Goal: Task Accomplishment & Management: Use online tool/utility

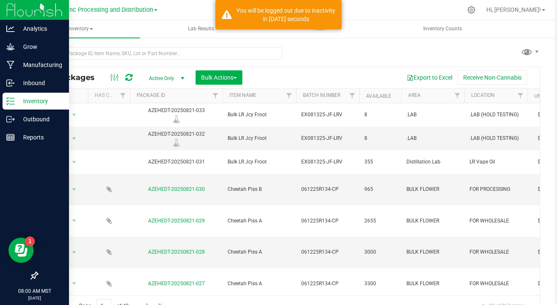
click at [21, 97] on p "Inventory" at bounding box center [40, 101] width 50 height 10
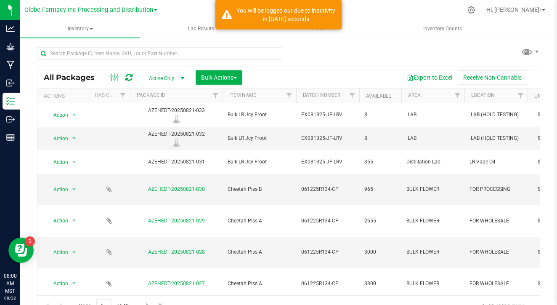
click at [126, 78] on icon at bounding box center [128, 77] width 7 height 8
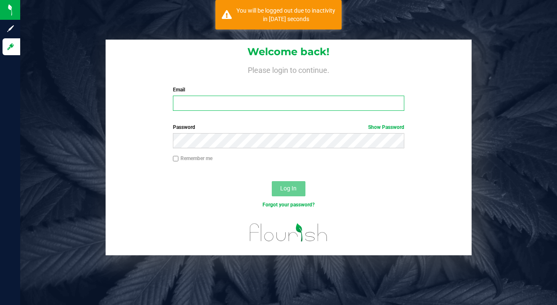
type input "[EMAIL_ADDRESS][DOMAIN_NAME]"
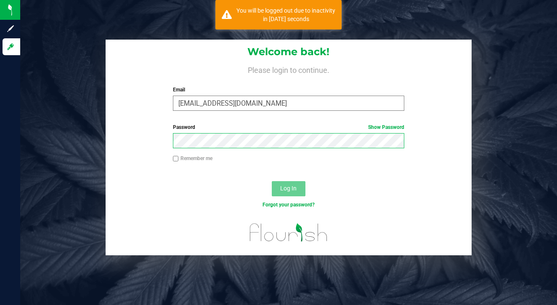
click at [288, 188] on button "Log In" at bounding box center [289, 188] width 34 height 15
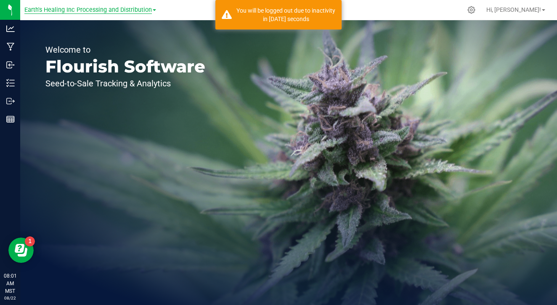
click at [128, 13] on span "Earth's Healing Inc Processing and Distribution" at bounding box center [88, 10] width 128 height 8
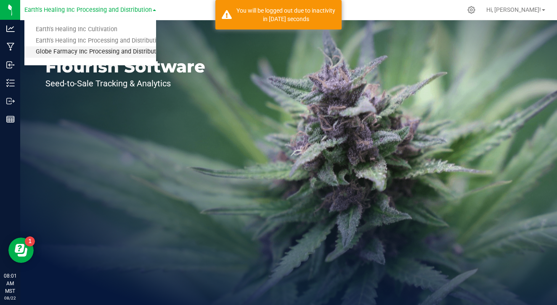
click at [121, 50] on link "Globe Farmacy Inc Processing and Distribution" at bounding box center [90, 51] width 132 height 11
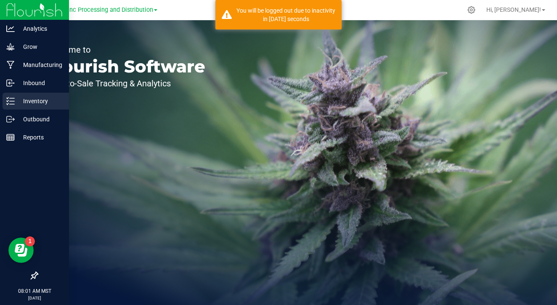
click at [16, 97] on p "Inventory" at bounding box center [40, 101] width 50 height 10
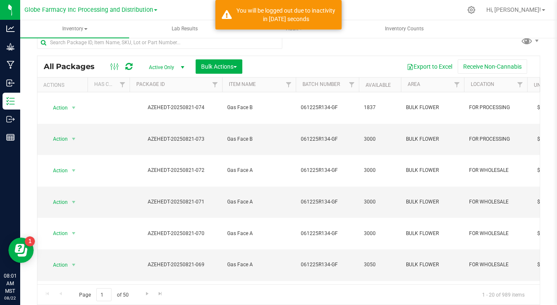
scroll to position [0, 0]
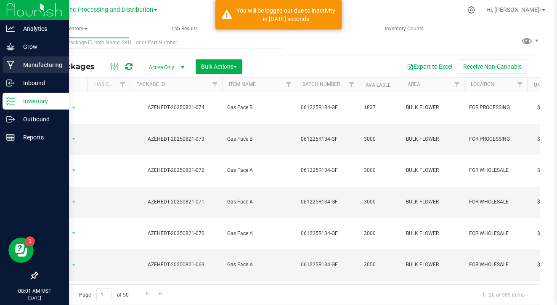
click at [13, 72] on div "Manufacturing" at bounding box center [36, 64] width 66 height 17
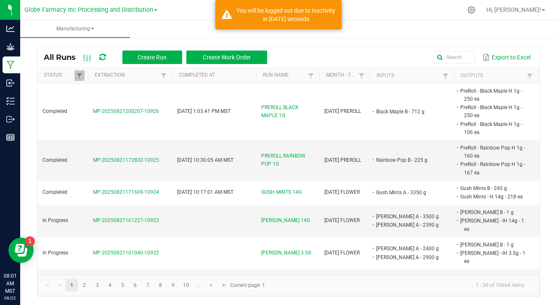
click at [83, 70] on link at bounding box center [79, 75] width 10 height 11
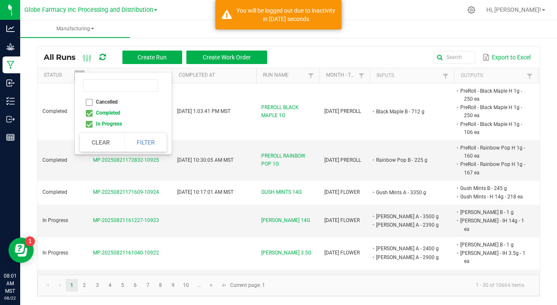
click at [89, 114] on li "Completed" at bounding box center [121, 112] width 82 height 11
checkbox input "false"
click at [139, 137] on button "Filter" at bounding box center [146, 142] width 42 height 19
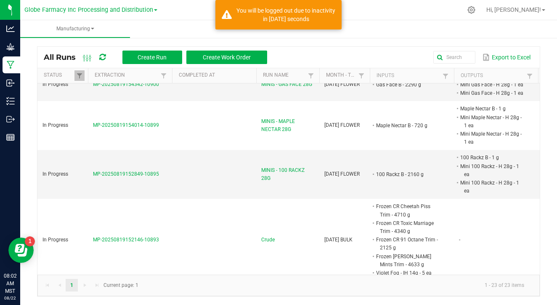
scroll to position [496, 0]
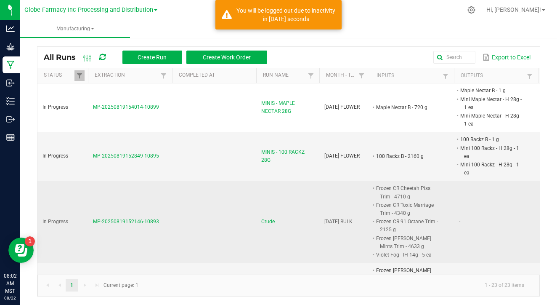
click at [126, 218] on span "MP-20250819152146-10893" at bounding box center [126, 221] width 66 height 6
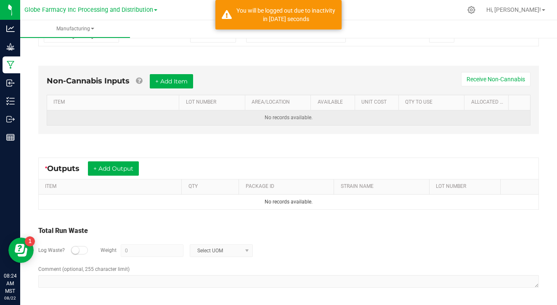
scroll to position [286, 0]
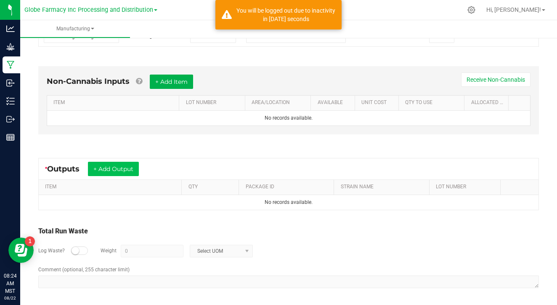
click at [116, 165] on button "+ Add Output" at bounding box center [113, 169] width 51 height 14
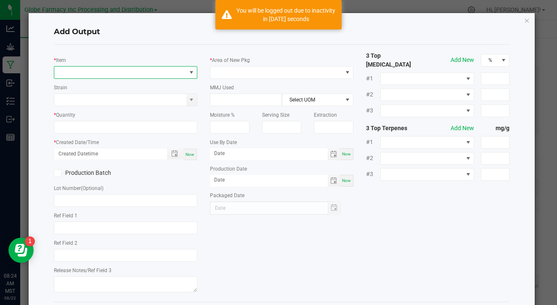
click at [134, 67] on span "NO DATA FOUND" at bounding box center [120, 72] width 132 height 12
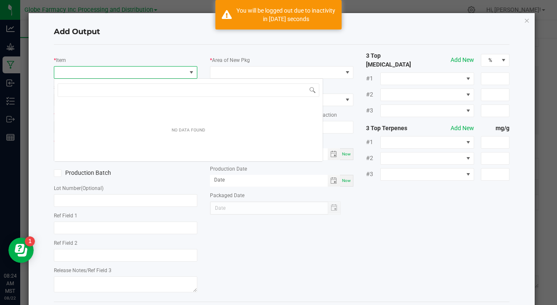
scroll to position [13, 143]
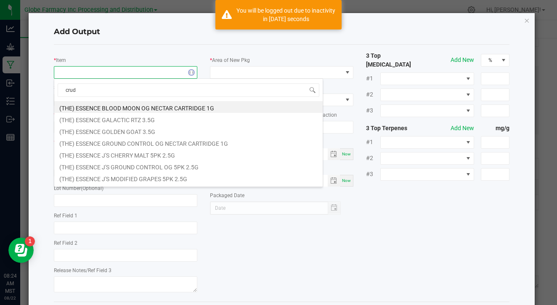
type input "crude"
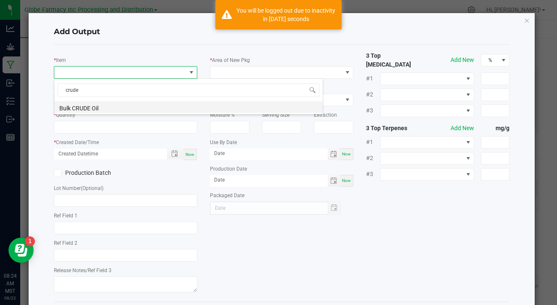
click at [152, 104] on li "Bulk CRUDE Oil" at bounding box center [188, 107] width 268 height 12
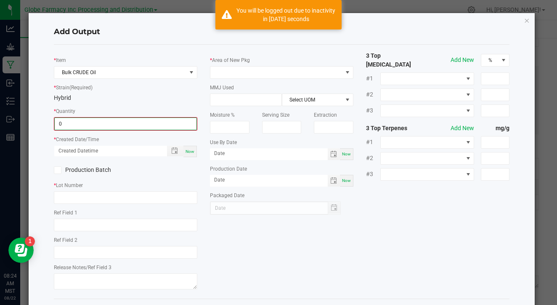
click at [145, 125] on input "0" at bounding box center [126, 124] width 142 height 12
type input "1601.0000 g"
click at [189, 148] on span "Now" at bounding box center [190, 150] width 9 height 5
type input "[DATE] 8:24 AM"
type input "[DATE]"
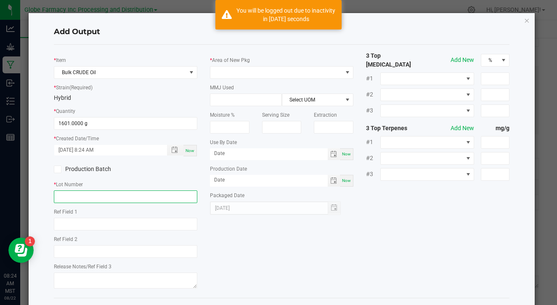
click at [171, 194] on input "text" at bounding box center [125, 196] width 143 height 13
type input "CRUDE"
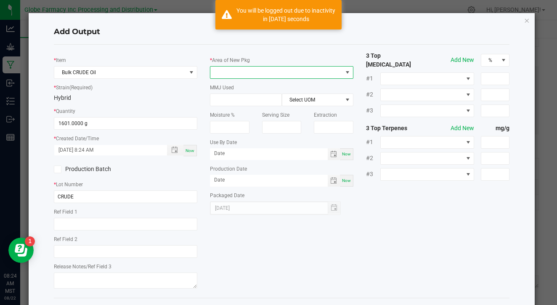
click at [287, 73] on span at bounding box center [276, 72] width 132 height 12
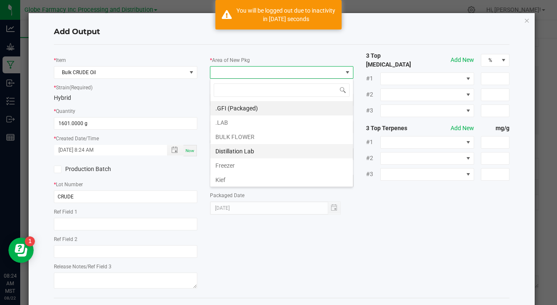
click at [276, 154] on li "Distillation Lab" at bounding box center [281, 151] width 143 height 14
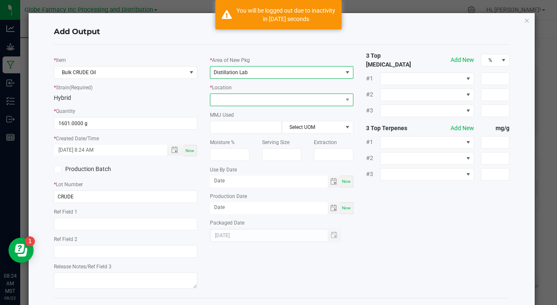
click at [274, 102] on span at bounding box center [276, 100] width 132 height 12
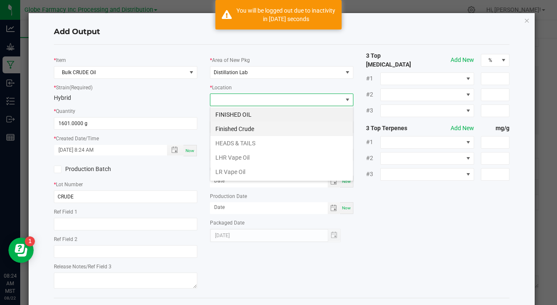
click at [268, 127] on li "Finished Crude" at bounding box center [281, 129] width 143 height 14
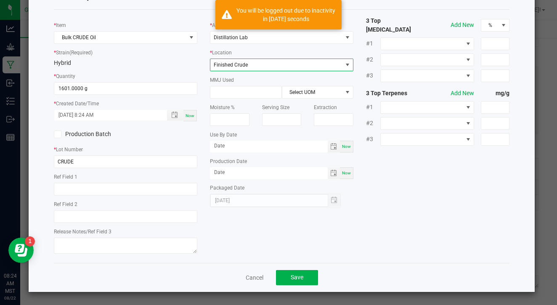
scroll to position [35, 0]
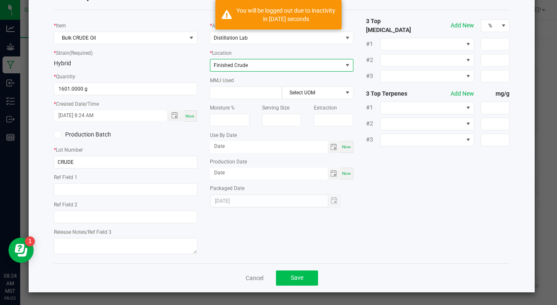
click at [299, 279] on span "Save" at bounding box center [297, 277] width 13 height 7
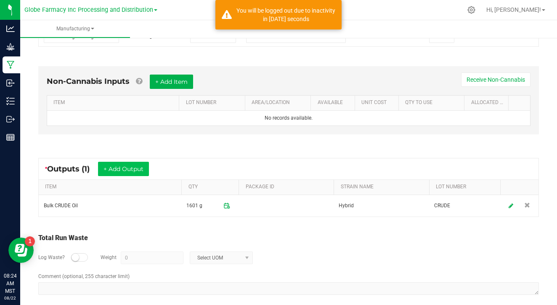
click at [115, 170] on button "+ Add Output" at bounding box center [123, 169] width 51 height 14
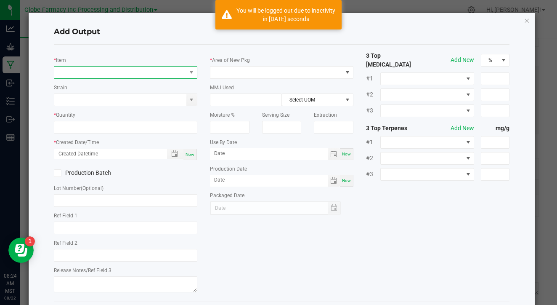
click at [138, 76] on span "NO DATA FOUND" at bounding box center [120, 72] width 132 height 12
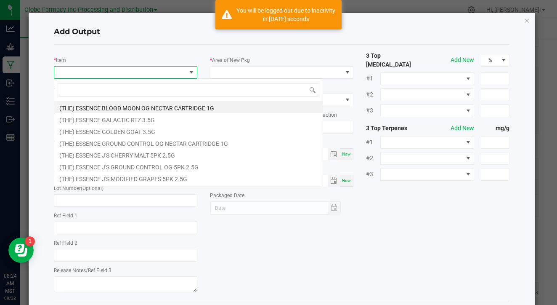
scroll to position [13, 143]
type input "crude"
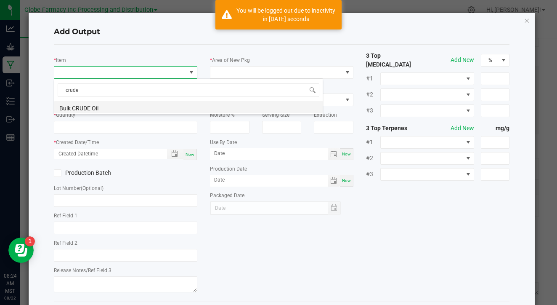
click at [153, 107] on li "Bulk CRUDE Oil" at bounding box center [188, 107] width 268 height 12
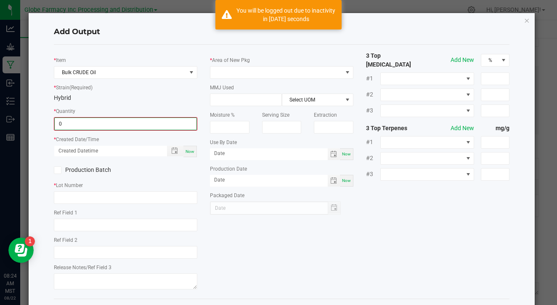
click at [148, 120] on input "0" at bounding box center [126, 124] width 142 height 12
type input "1681.0000 g"
click at [192, 154] on div "Now" at bounding box center [189, 150] width 13 height 11
type input "[DATE] 8:24 AM"
type input "[DATE]"
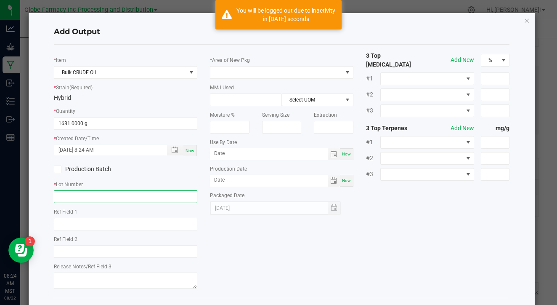
click at [179, 195] on input "text" at bounding box center [125, 196] width 143 height 13
type input "CRUDE"
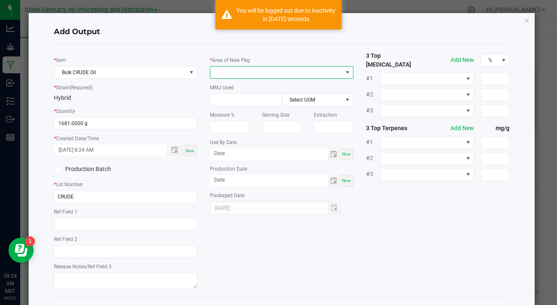
click at [294, 75] on span at bounding box center [276, 72] width 132 height 12
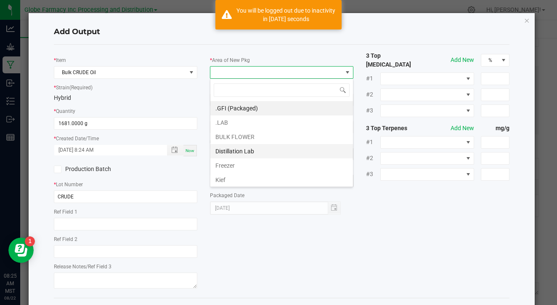
click at [271, 152] on li "Distillation Lab" at bounding box center [281, 151] width 143 height 14
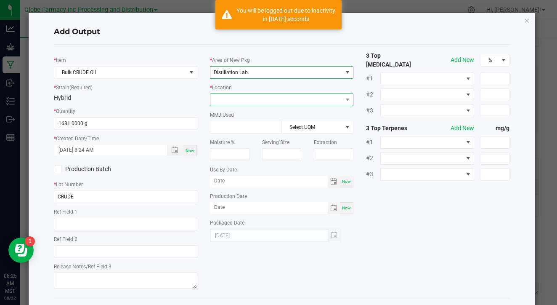
click at [279, 97] on span at bounding box center [276, 100] width 132 height 12
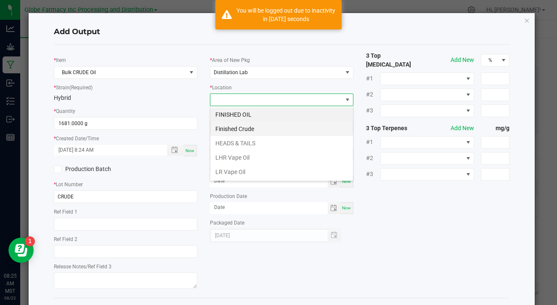
click at [271, 126] on li "Finished Crude" at bounding box center [281, 129] width 143 height 14
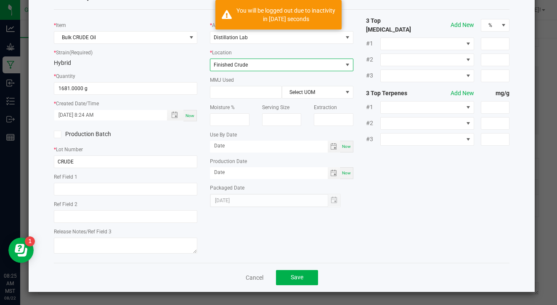
scroll to position [35, 0]
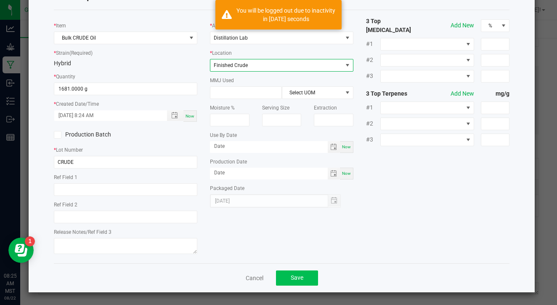
click at [301, 281] on button "Save" at bounding box center [297, 277] width 42 height 15
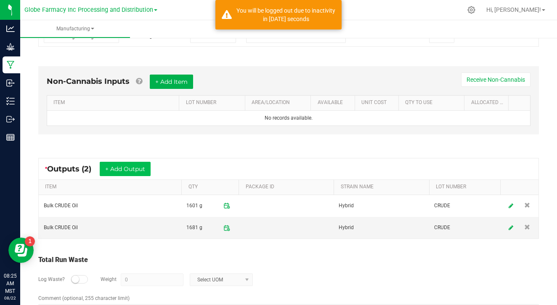
click at [133, 167] on button "+ Add Output" at bounding box center [125, 169] width 51 height 14
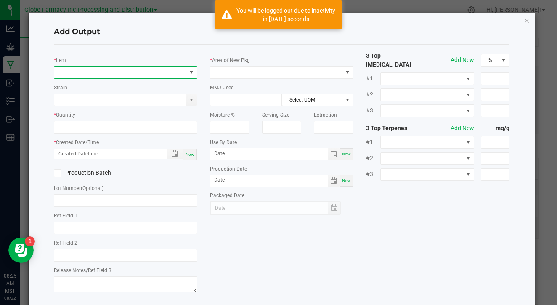
click at [116, 72] on span "NO DATA FOUND" at bounding box center [120, 72] width 132 height 12
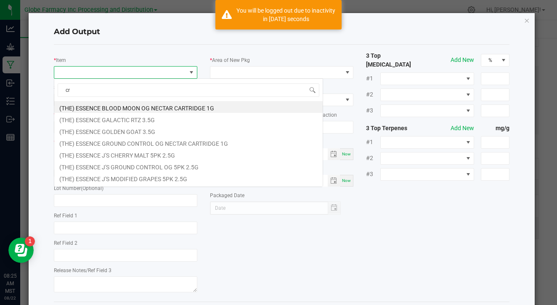
scroll to position [13, 143]
type input "crude"
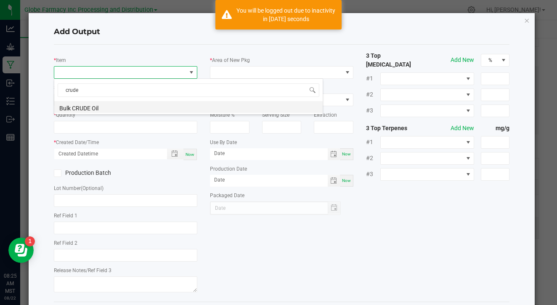
click at [117, 110] on li "Bulk CRUDE Oil" at bounding box center [188, 107] width 268 height 12
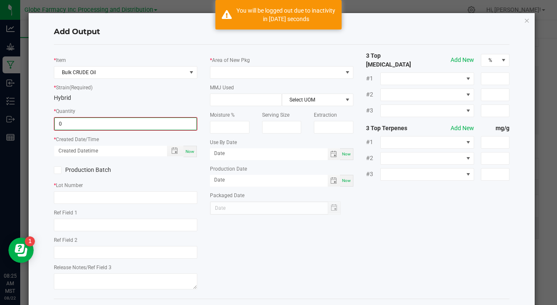
click at [117, 120] on input "0" at bounding box center [126, 124] width 142 height 12
type input "1687.0000 g"
click at [193, 146] on div "Now" at bounding box center [189, 150] width 13 height 11
type input "[DATE] 8:25 AM"
type input "[DATE]"
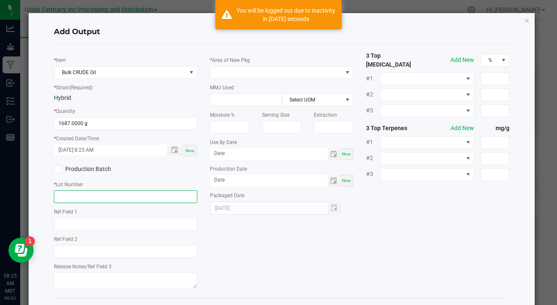
click at [181, 194] on input "text" at bounding box center [125, 196] width 143 height 13
type input "CRUDE"
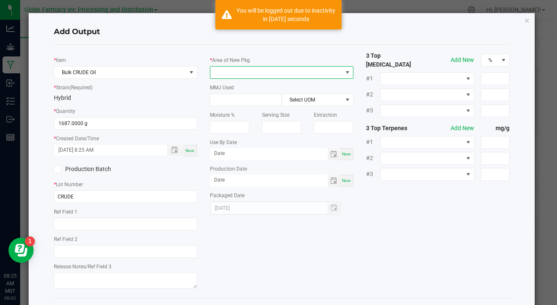
click at [281, 72] on span at bounding box center [276, 72] width 132 height 12
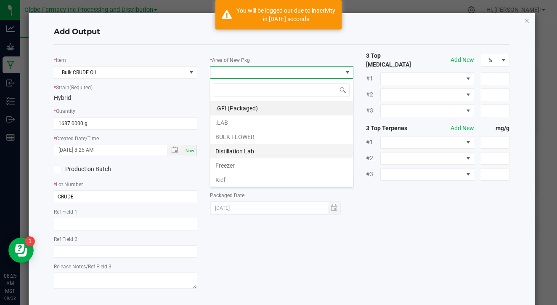
click at [256, 146] on li "Distillation Lab" at bounding box center [281, 151] width 143 height 14
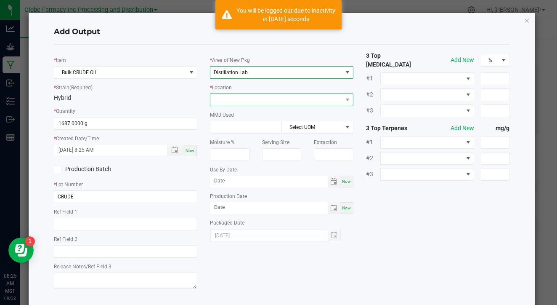
click at [269, 97] on span at bounding box center [276, 100] width 132 height 12
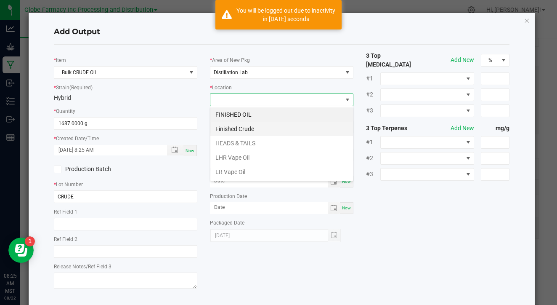
click at [258, 129] on li "Finished Crude" at bounding box center [281, 129] width 143 height 14
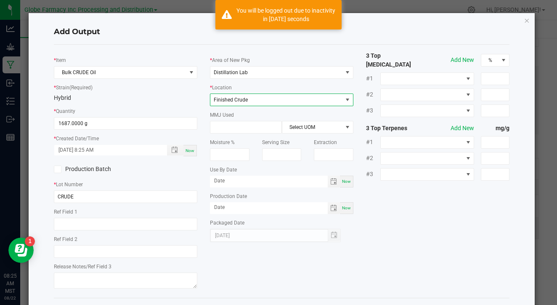
scroll to position [35, 0]
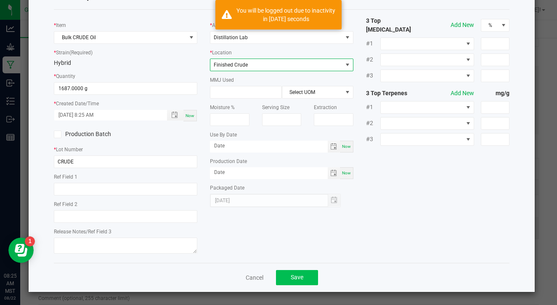
click at [295, 271] on button "Save" at bounding box center [297, 277] width 42 height 15
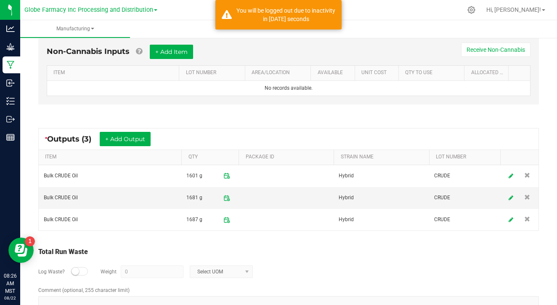
scroll to position [317, 0]
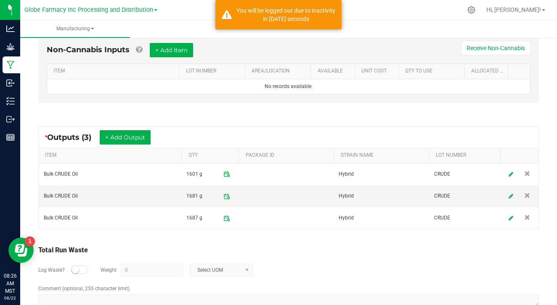
click at [77, 267] on small at bounding box center [76, 270] width 8 height 8
click at [133, 267] on input "0" at bounding box center [152, 270] width 62 height 12
click at [198, 271] on span "Select UOM" at bounding box center [216, 270] width 52 height 12
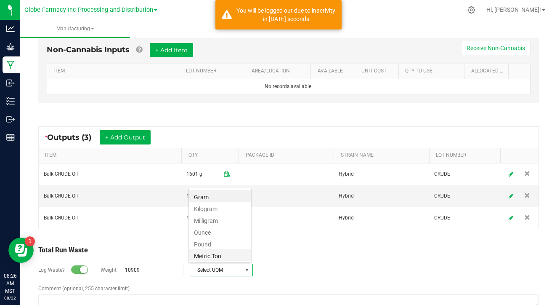
scroll to position [13, 63]
click at [213, 199] on li "Gram" at bounding box center [220, 196] width 62 height 12
type input "10909 g"
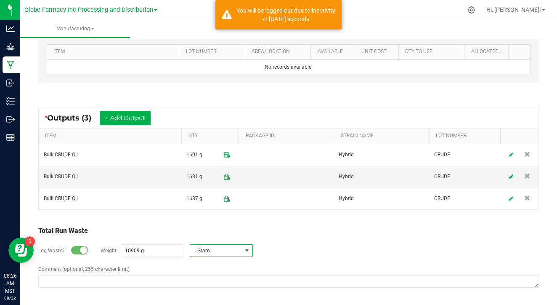
scroll to position [336, 0]
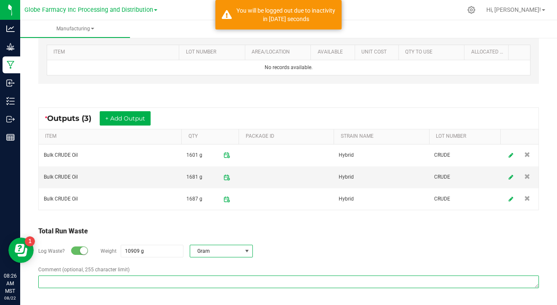
click at [154, 279] on textarea "Comment (optional, 255 character limit)" at bounding box center [288, 281] width 501 height 13
paste textarea "Waste disposed with ISO/ coffee grounds"
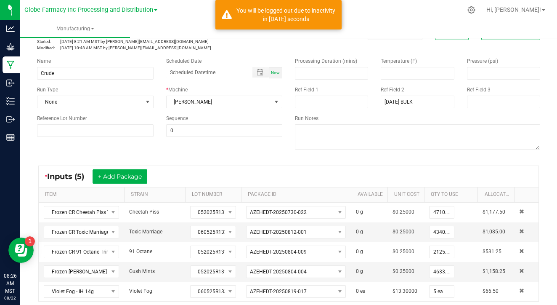
scroll to position [0, 0]
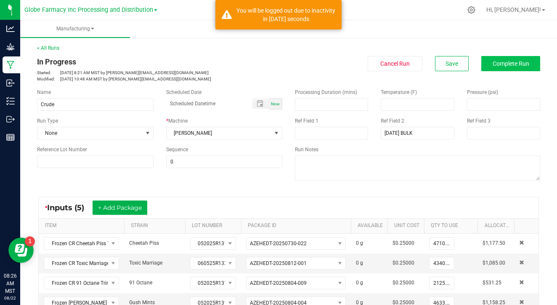
type textarea "Waste disposed with ISO/ coffee grounds"
click at [495, 65] on span "Complete Run" at bounding box center [511, 63] width 37 height 7
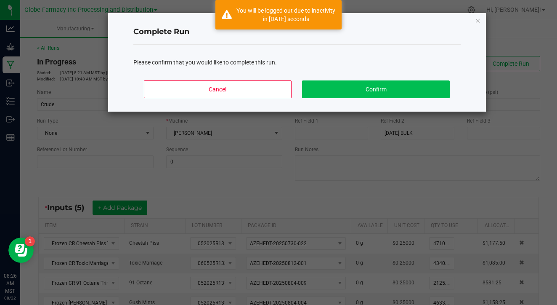
click at [409, 83] on button "Confirm" at bounding box center [375, 89] width 147 height 18
